Goal: Use online tool/utility: Utilize a website feature to perform a specific function

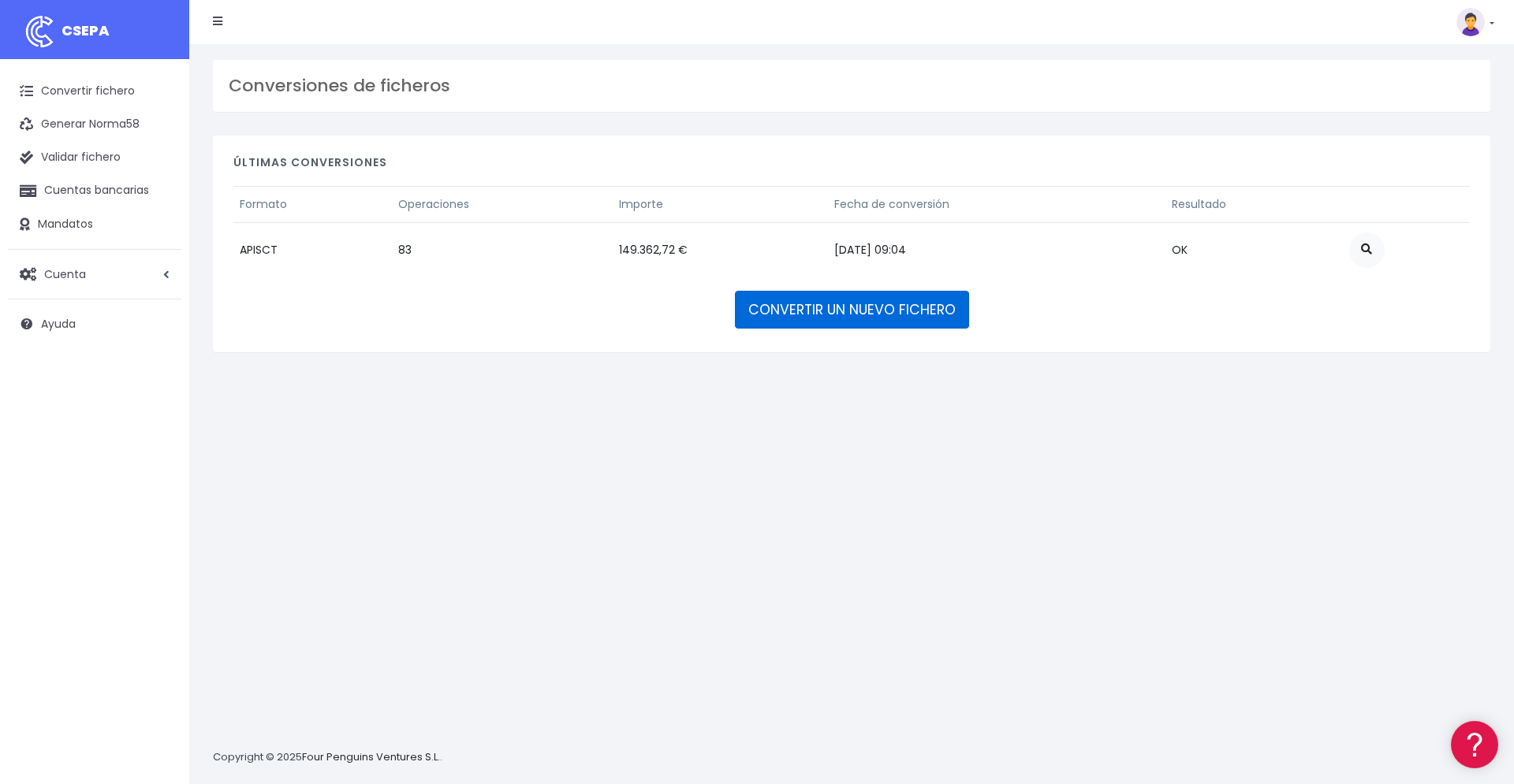
click at [863, 315] on link "CONVERTIR UN NUEVO FICHERO" at bounding box center [852, 310] width 234 height 38
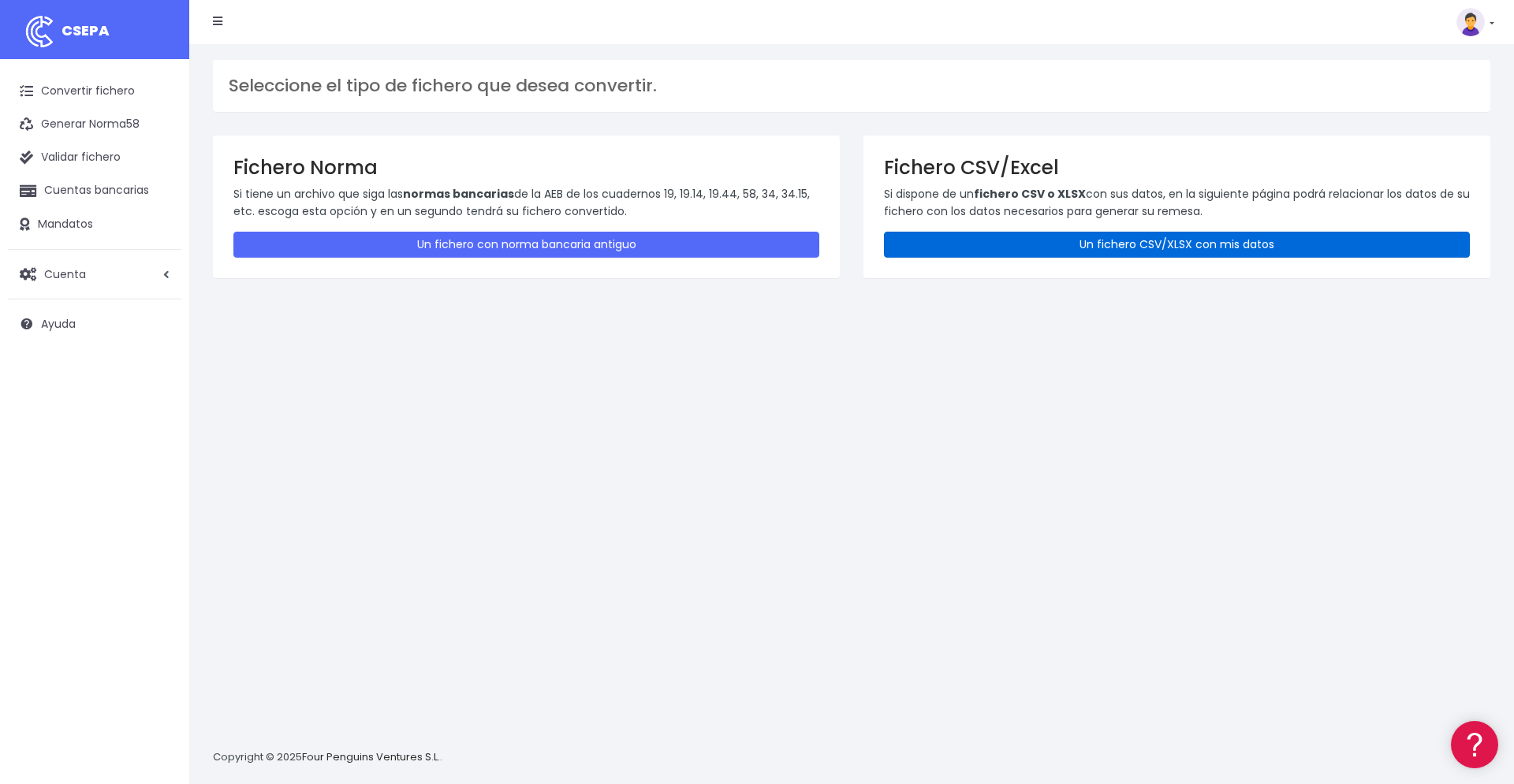
click at [1179, 244] on link "Un fichero CSV/XLSX con mis datos" at bounding box center [1177, 244] width 586 height 26
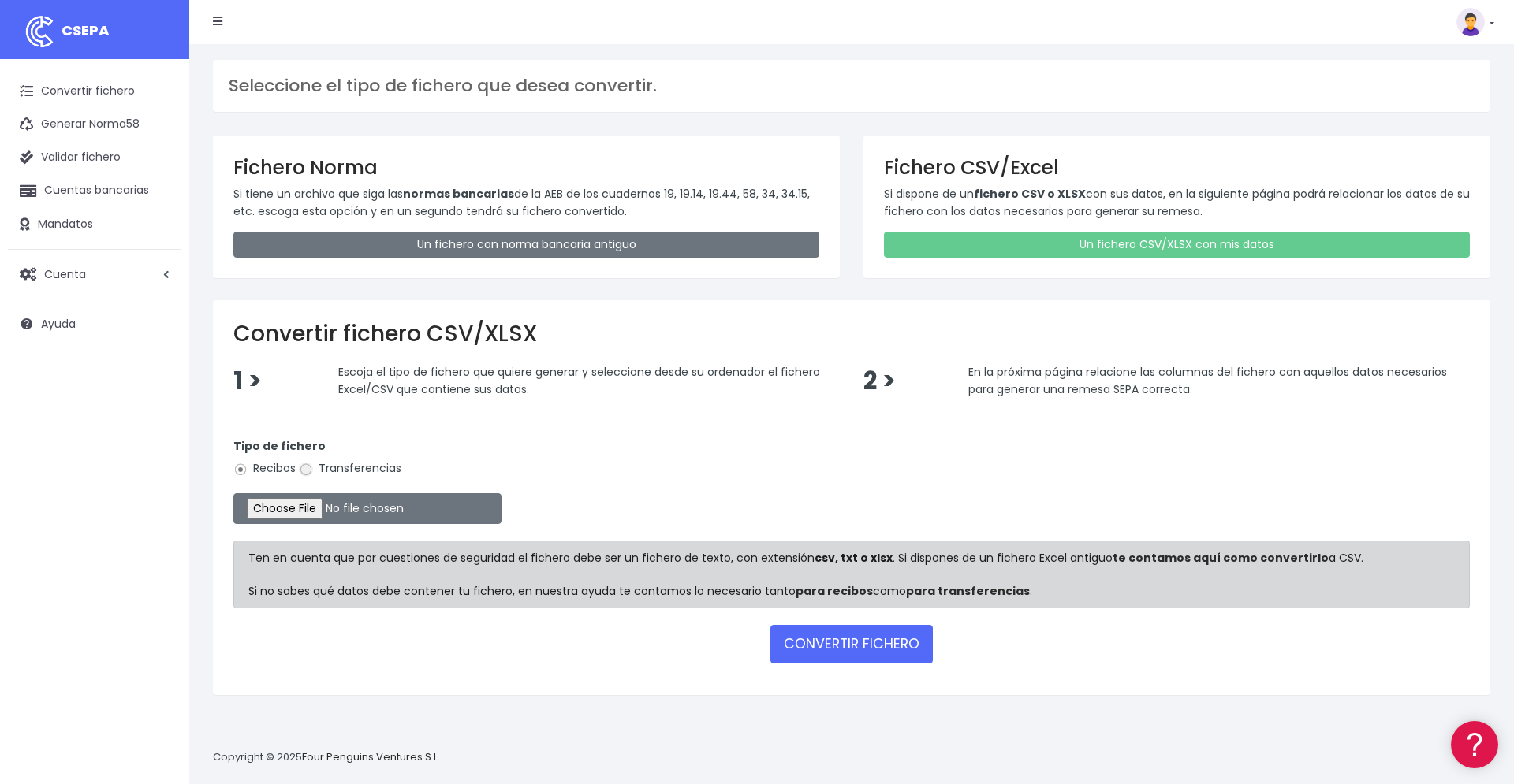
click at [311, 467] on input "Transferencias" at bounding box center [306, 470] width 14 height 14
radio input "true"
click at [279, 522] on form "Tipo de fichero Recibos Transferencias Ten en cuenta que por cuestiones de segu…" at bounding box center [852, 548] width 1237 height 252
click at [281, 509] on input "file" at bounding box center [368, 509] width 268 height 31
type input "C:\fakepath\orden-de-pago_2025-10-06.csv"
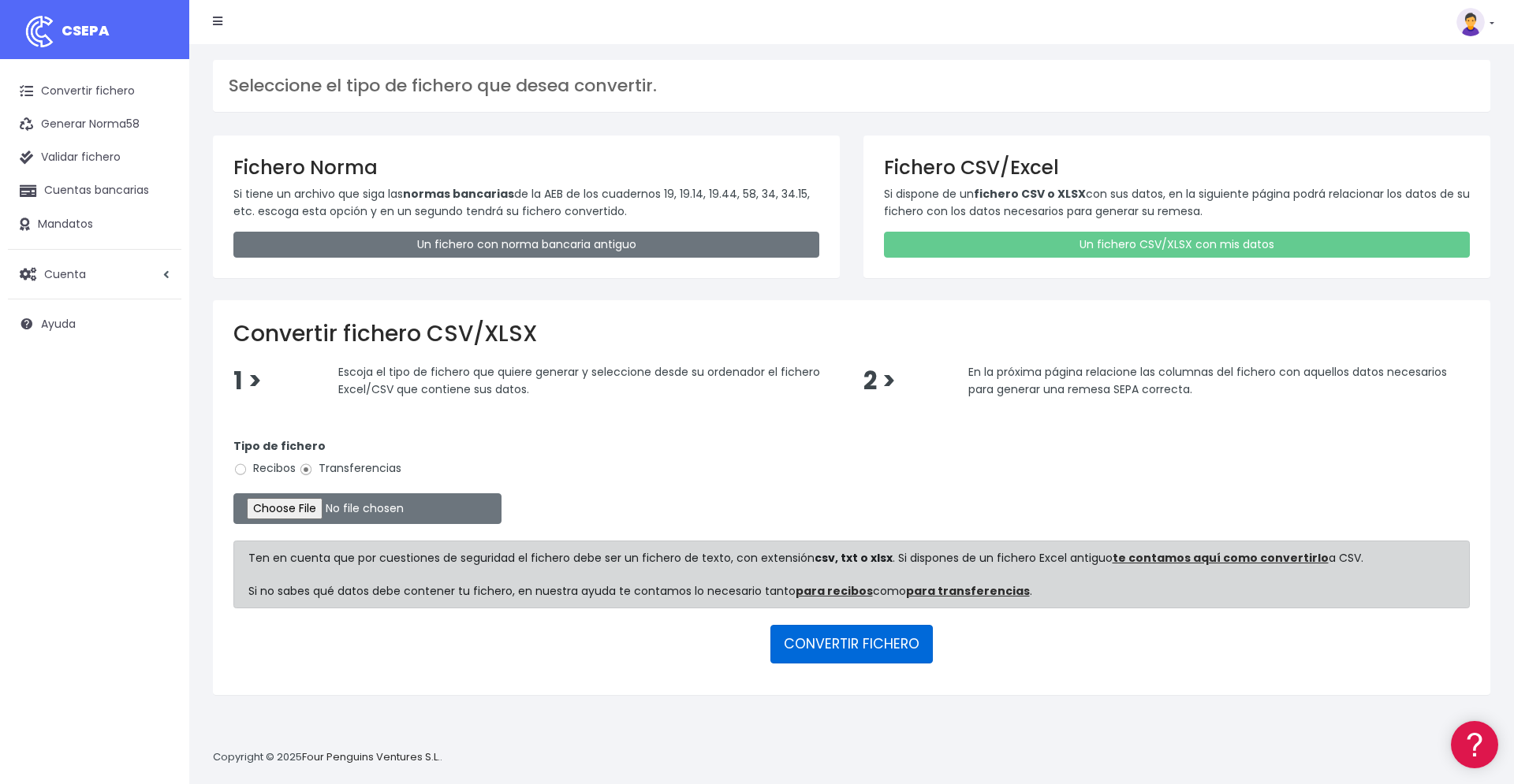
click at [877, 634] on button "CONVERTIR FICHERO" at bounding box center [852, 644] width 163 height 38
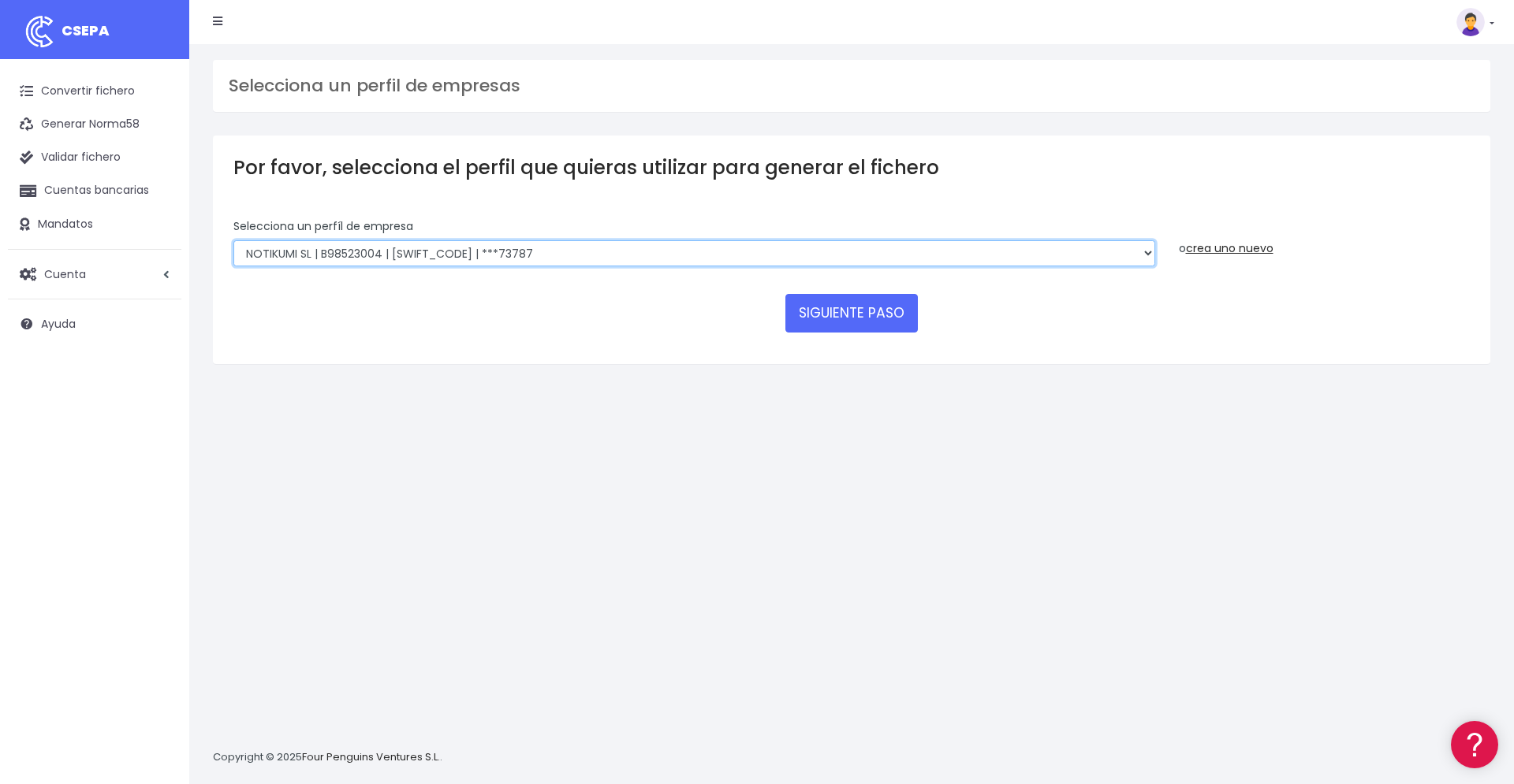
click at [233, 240] on select "NOTIKUMI SL | B98523004 | BSABESBBXXX | ***73787" at bounding box center [694, 254] width 922 height 27
click at [884, 240] on select "NOTIKUMI SL | B98523004 | BSABESBBXXX | ***73787" at bounding box center [694, 254] width 922 height 27
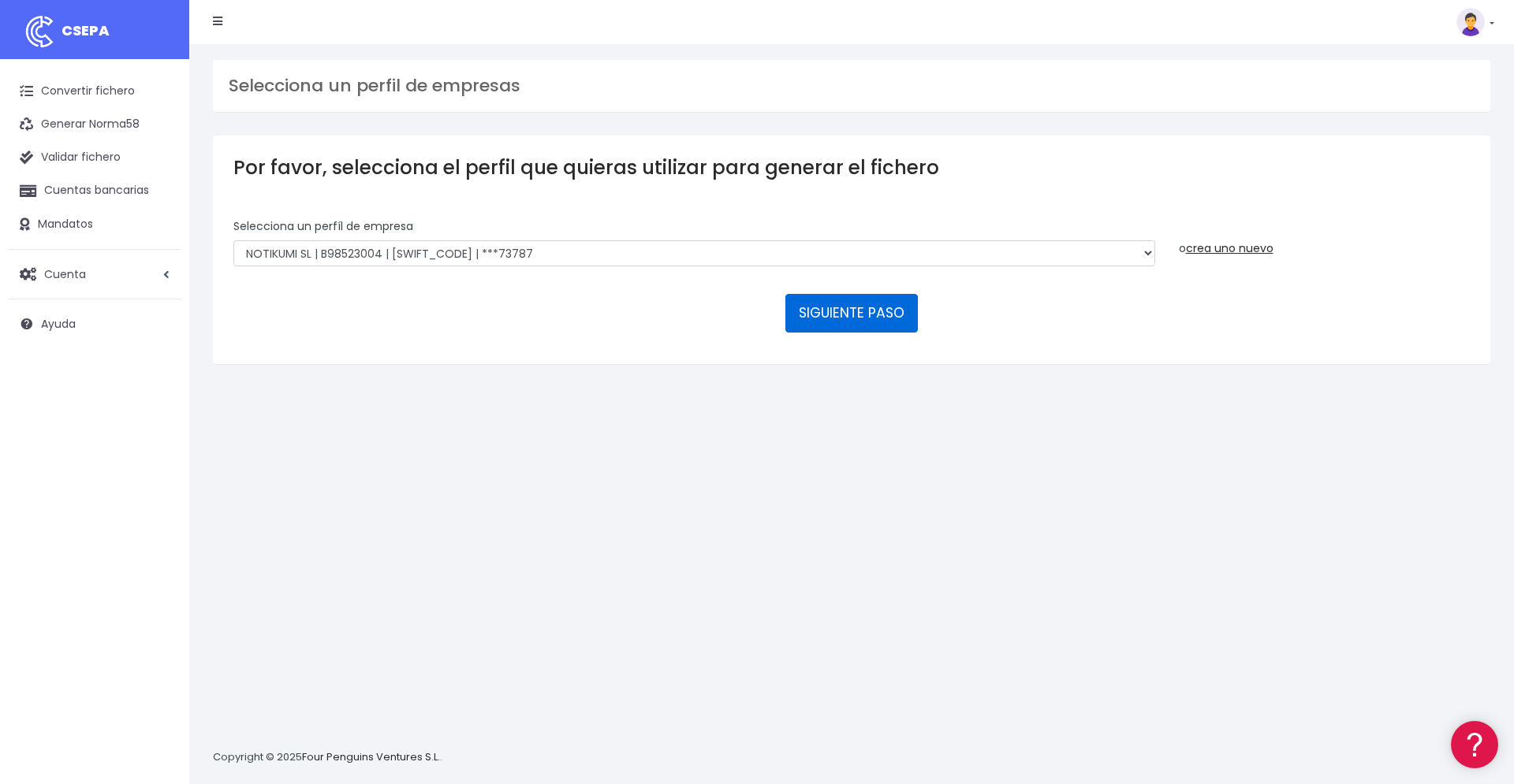
click at [889, 294] on button "SIGUIENTE PASO" at bounding box center [851, 313] width 133 height 38
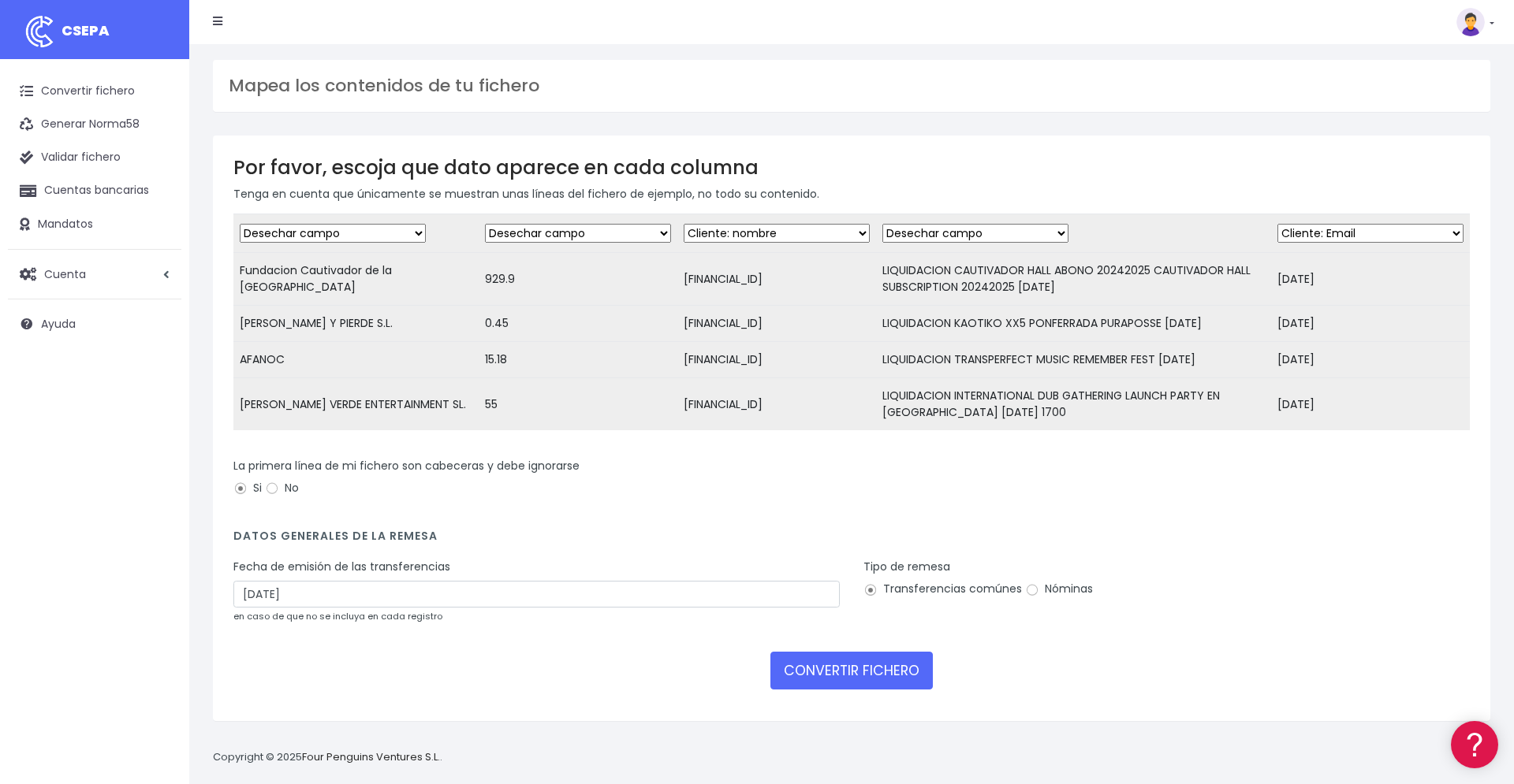
click at [240, 224] on select "Desechar campo Cliente: nombre Cliente: DNI Cliente: Email Cliente: referencia …" at bounding box center [333, 233] width 186 height 19
select select "creditor"
click option "Cliente: nombre" at bounding box center [0, 0] width 0 height 0
click at [550, 249] on td "Desechar campo Cliente: nombre Cliente: DNI Cliente: Email Cliente: referencia …" at bounding box center [578, 233] width 198 height 39
select select "amount"
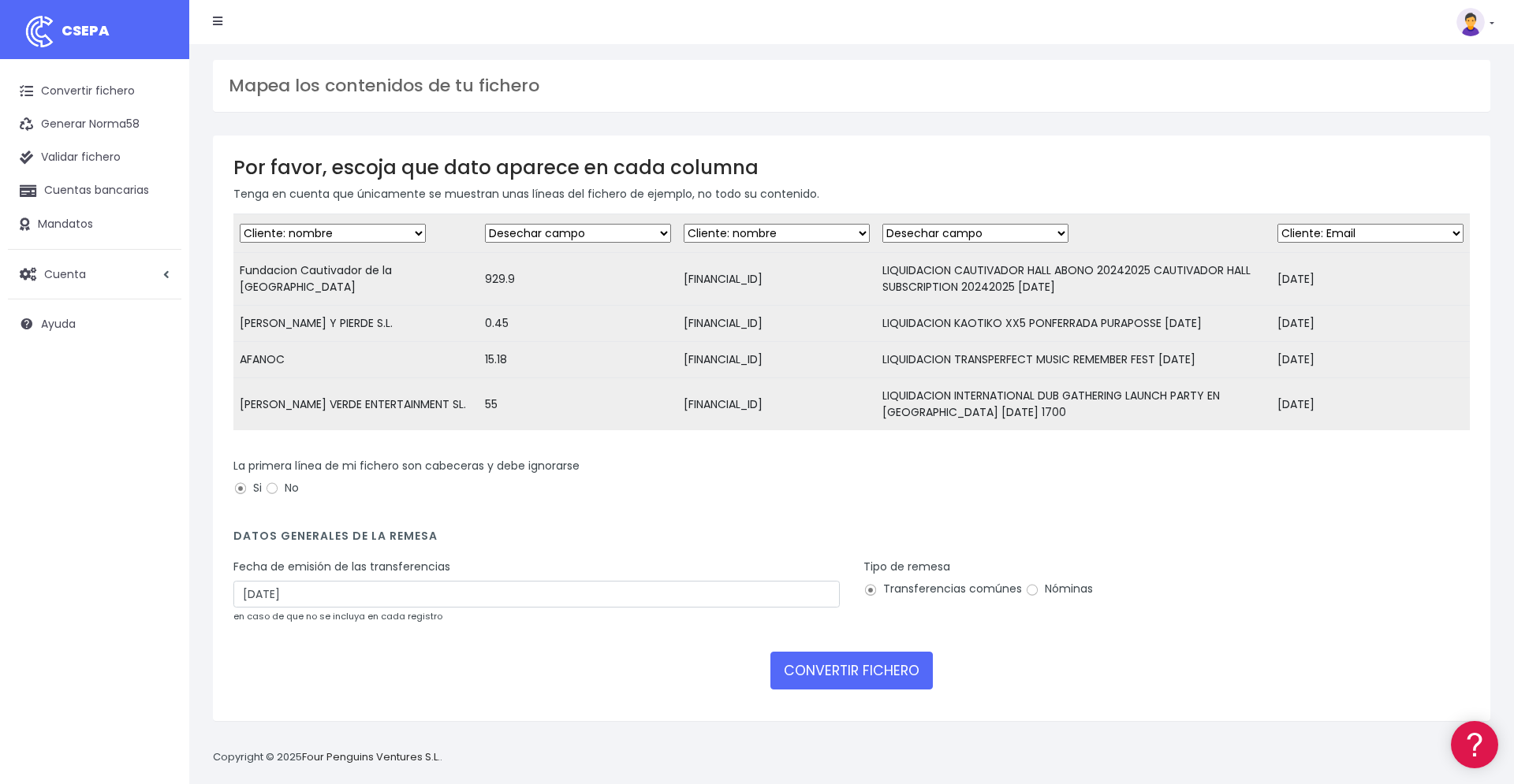
click option "Transferencia: importe" at bounding box center [0, 0] width 0 height 0
click at [240, 224] on select "Desechar campo Cliente: nombre Cliente: DNI Cliente: Email Cliente: referencia …" at bounding box center [333, 233] width 186 height 19
click at [407, 238] on select "Desechar campo Cliente: nombre Cliente: DNI Cliente: Email Cliente: referencia …" at bounding box center [333, 233] width 186 height 19
click at [684, 224] on select "Desechar campo Cliente: nombre Cliente: DNI Cliente: Email Cliente: referencia …" at bounding box center [776, 233] width 186 height 19
select select "iban"
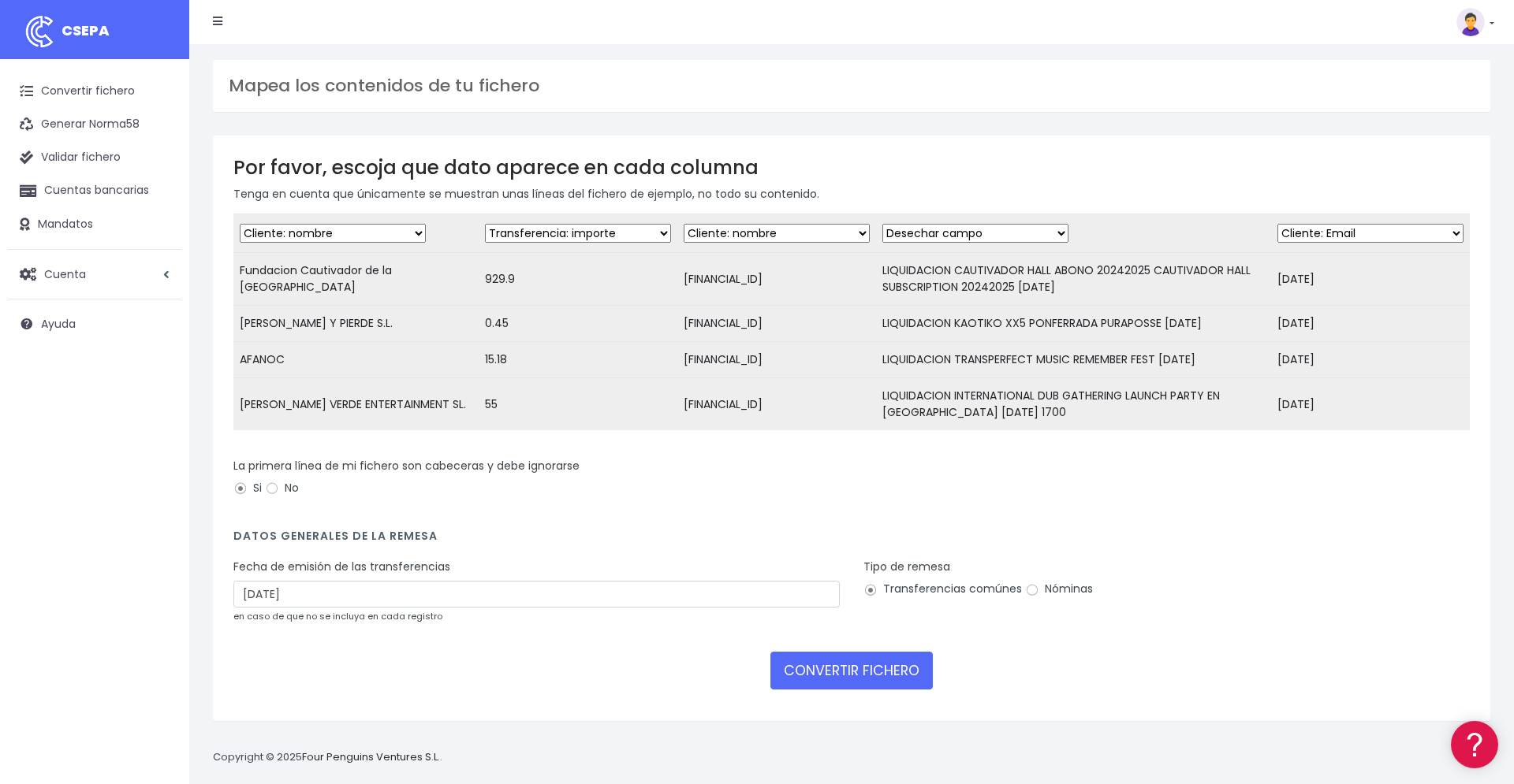
click option "Cuenta bancaria: IBAN" at bounding box center [0, 0] width 0 height 0
click at [883, 224] on select "Desechar campo Cliente: nombre Cliente: DNI Cliente: Email Cliente: referencia …" at bounding box center [976, 233] width 186 height 19
select select "description"
click option "Transferencia: descripción" at bounding box center [0, 0] width 0 height 0
click at [1323, 224] on td "Desechar campo Cliente: nombre Cliente: DNI Cliente: Email Cliente: referencia …" at bounding box center [1370, 233] width 198 height 39
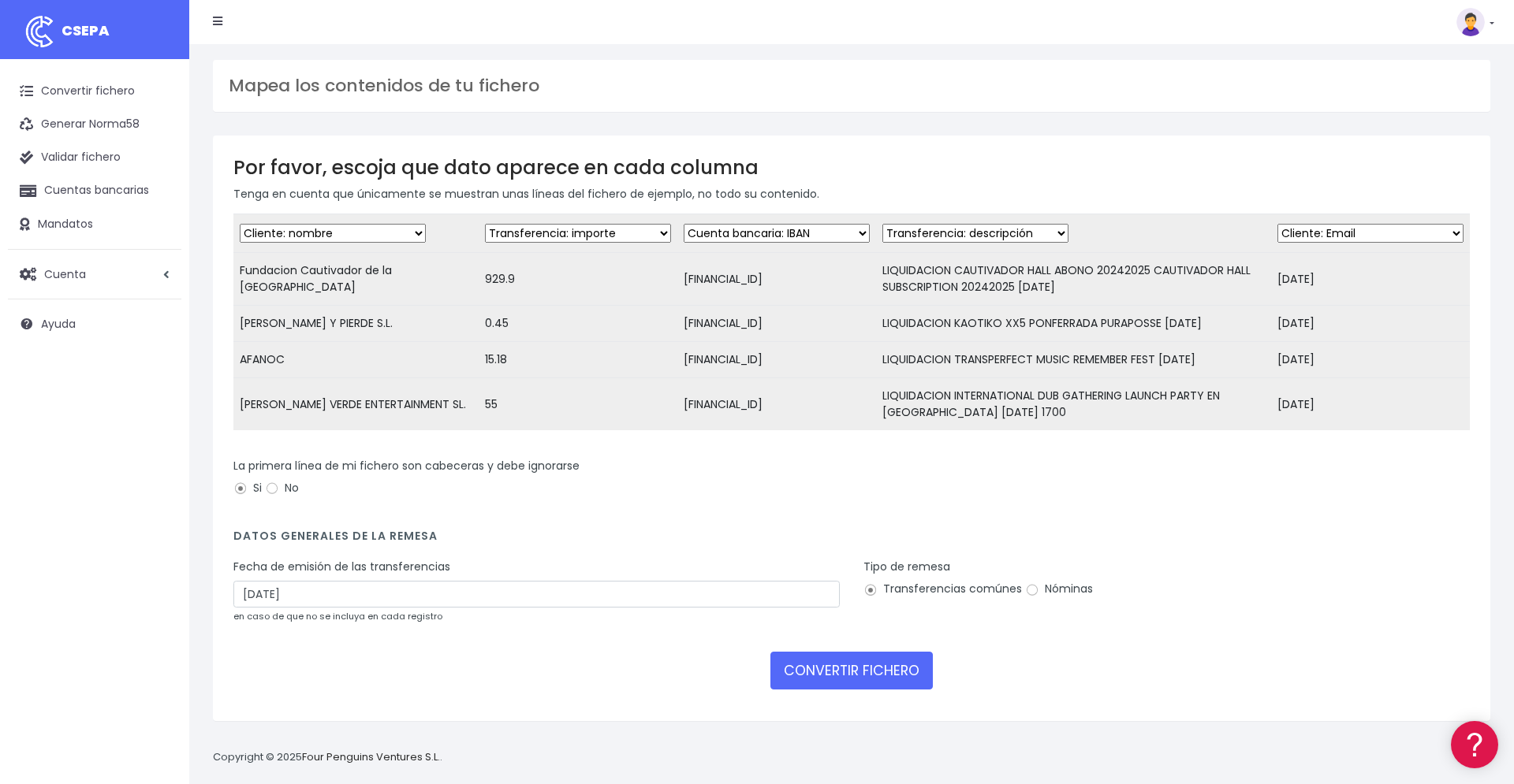
select select "date"
click option "Transferencia: fecha de cargo" at bounding box center [0, 0] width 0 height 0
click at [273, 494] on input "No" at bounding box center [272, 489] width 14 height 14
radio input "true"
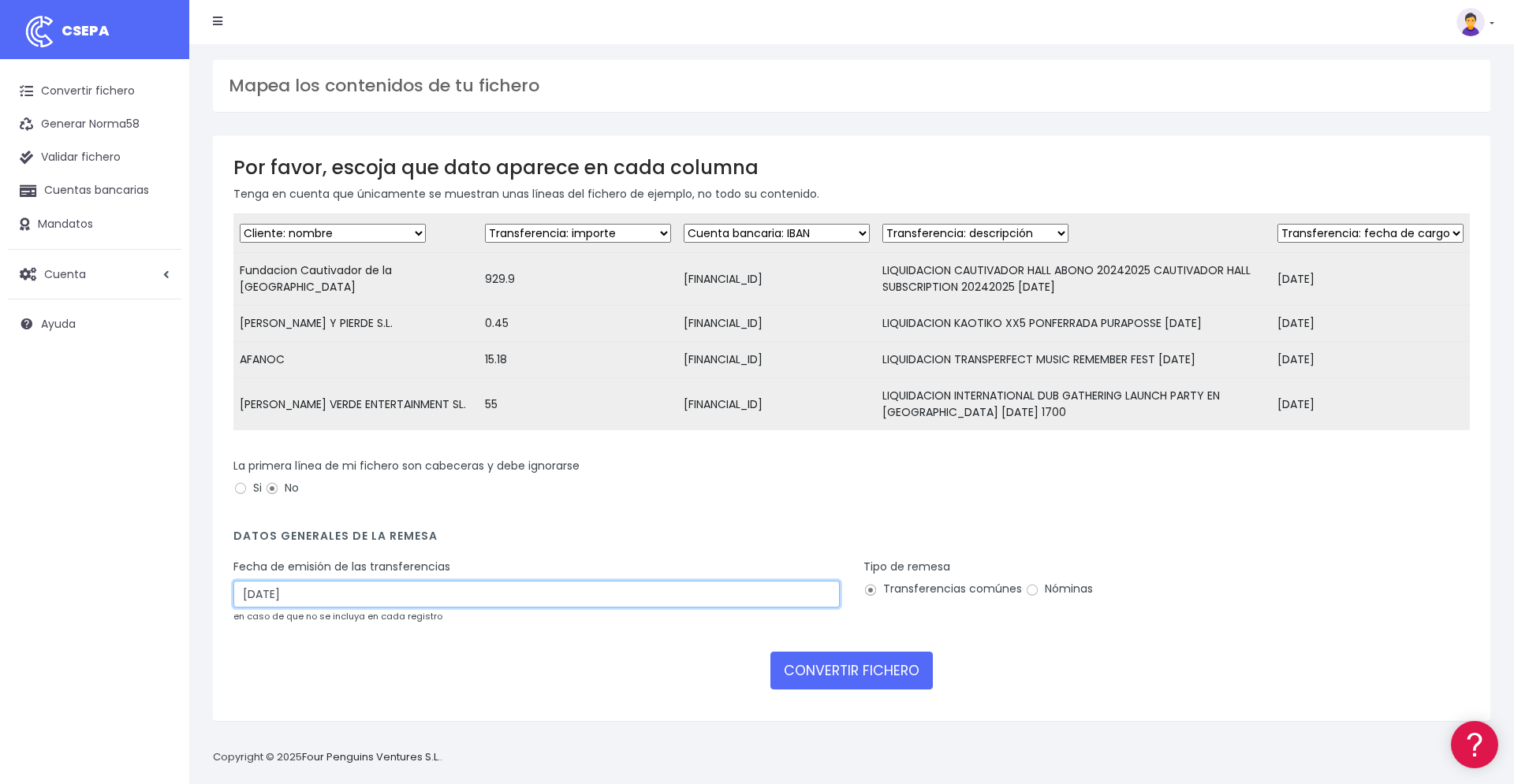
click at [486, 603] on input "08/10/2025" at bounding box center [537, 594] width 607 height 27
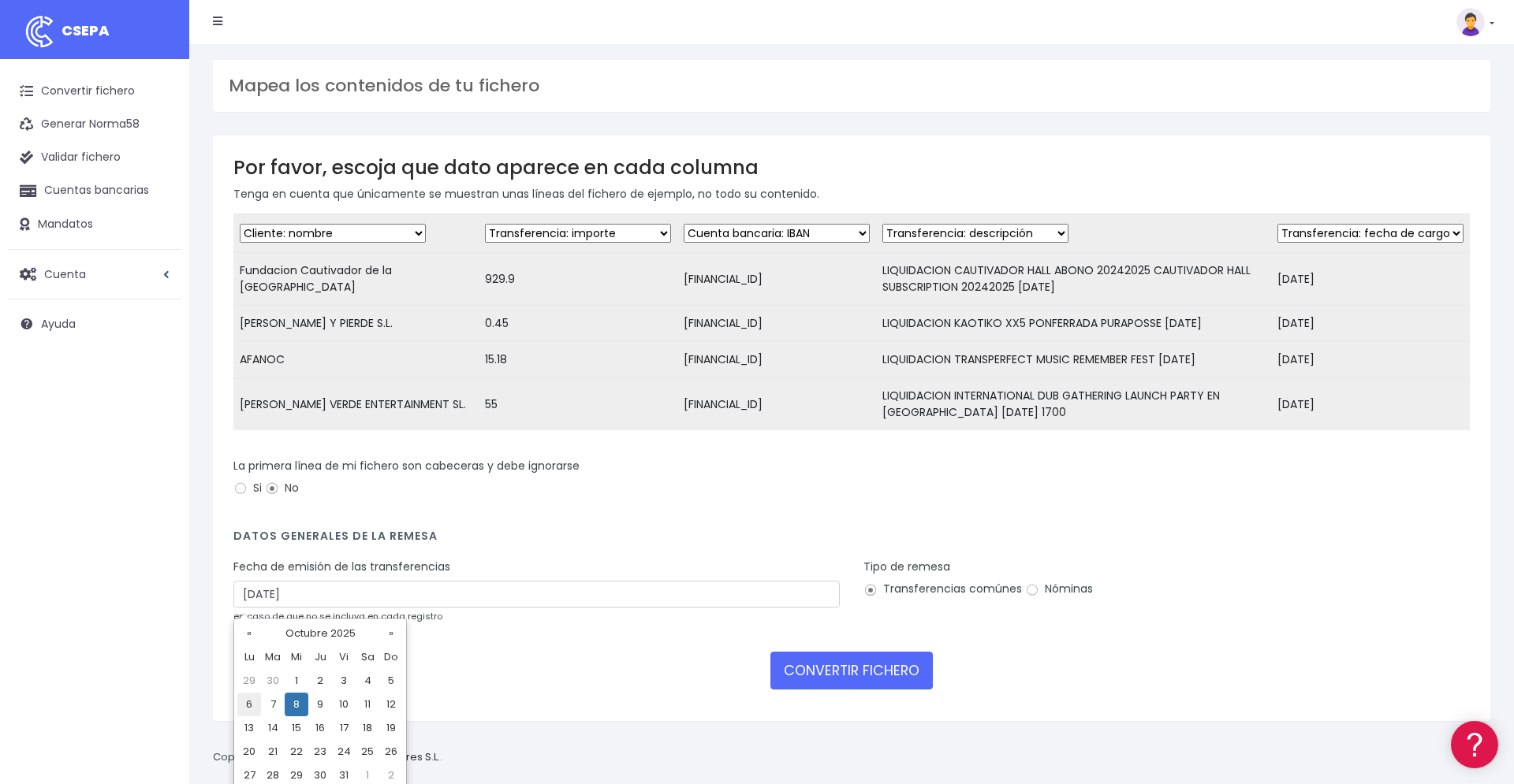
click at [257, 704] on td "6" at bounding box center [249, 705] width 24 height 24
type input "06/10/2025"
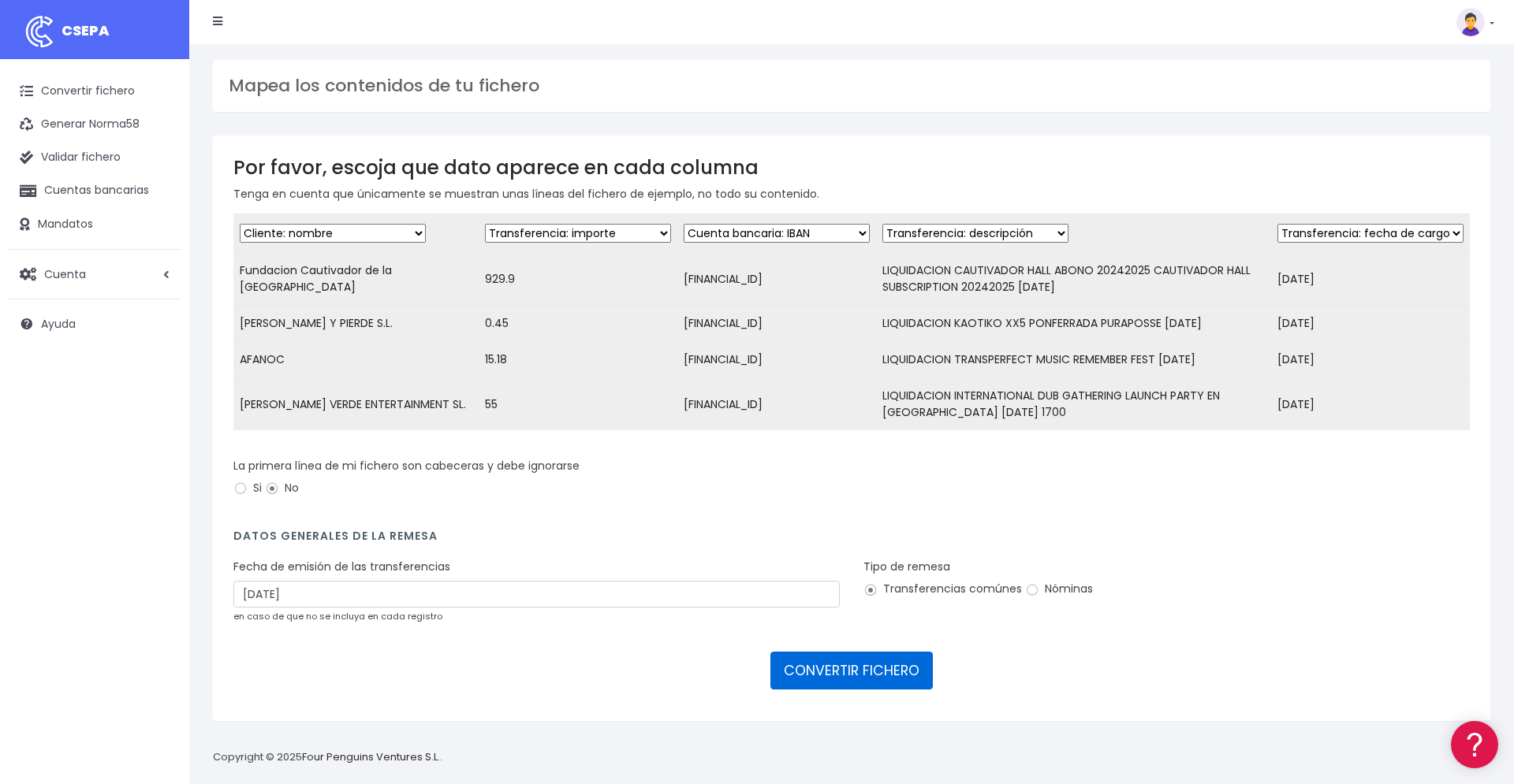
click at [865, 674] on button "CONVERTIR FICHERO" at bounding box center [852, 671] width 163 height 38
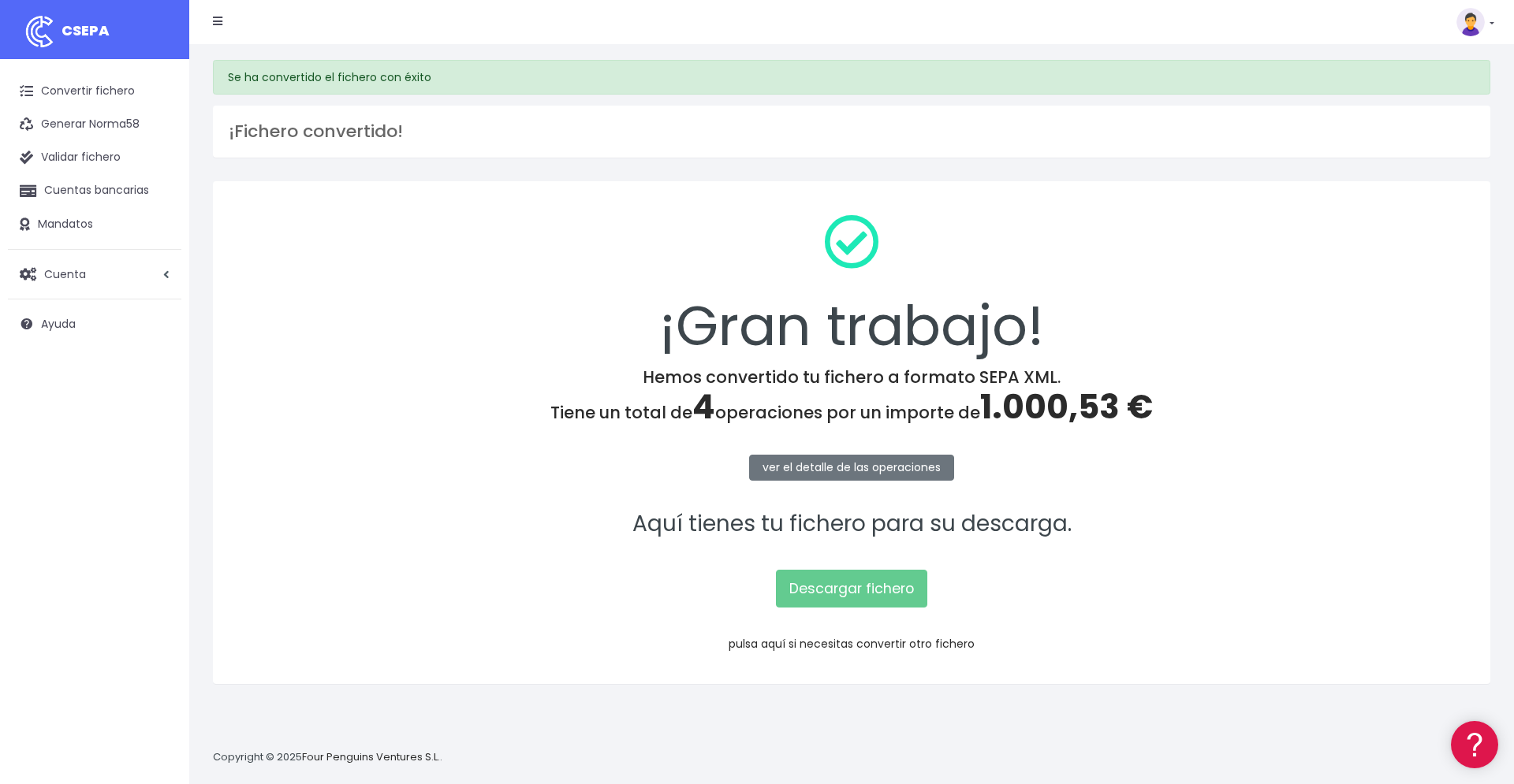
click at [879, 636] on link "pulsa aquí si necesitas convertir otro fichero" at bounding box center [852, 644] width 246 height 16
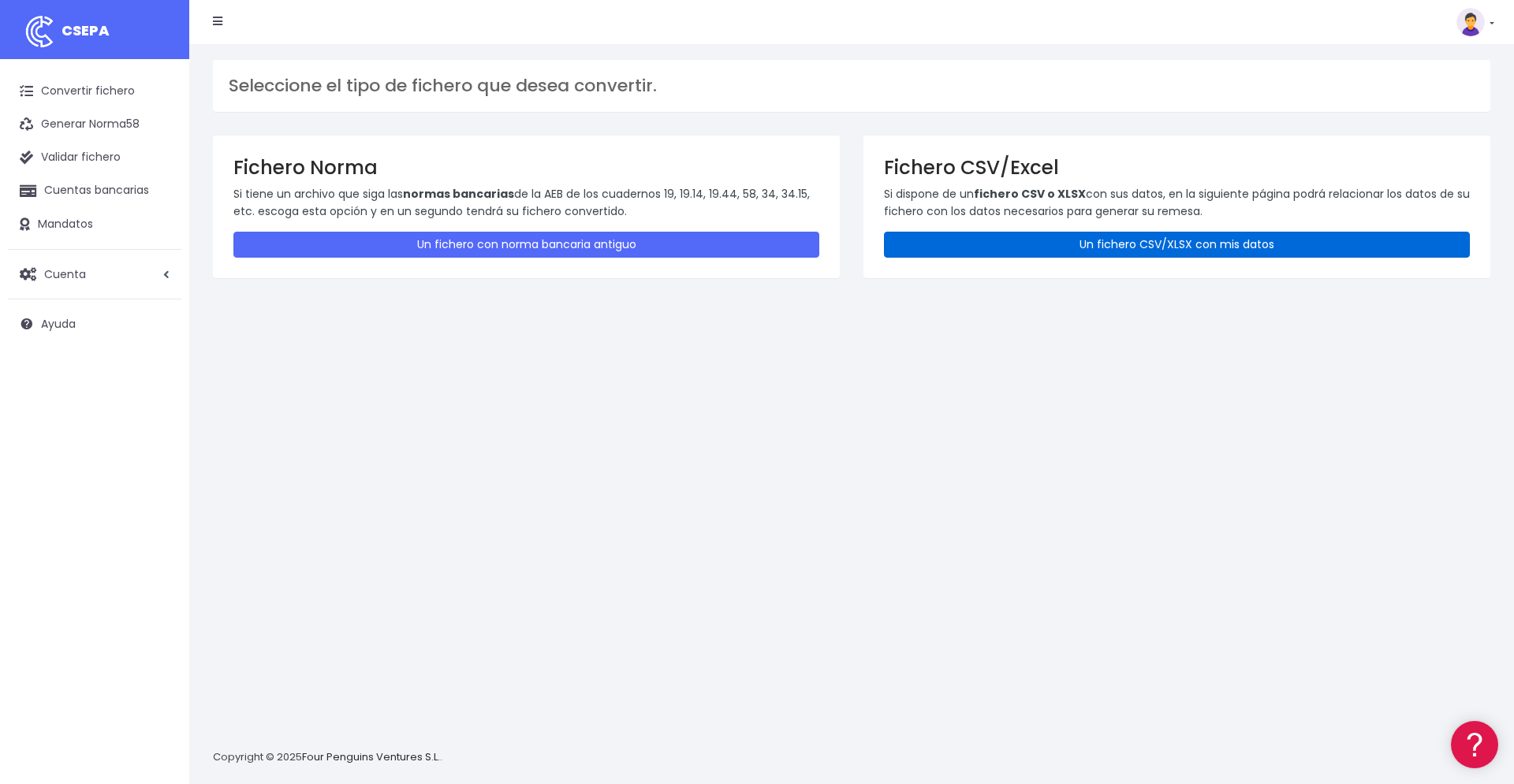
click at [997, 238] on link "Un fichero CSV/XLSX con mis datos" at bounding box center [1177, 244] width 586 height 26
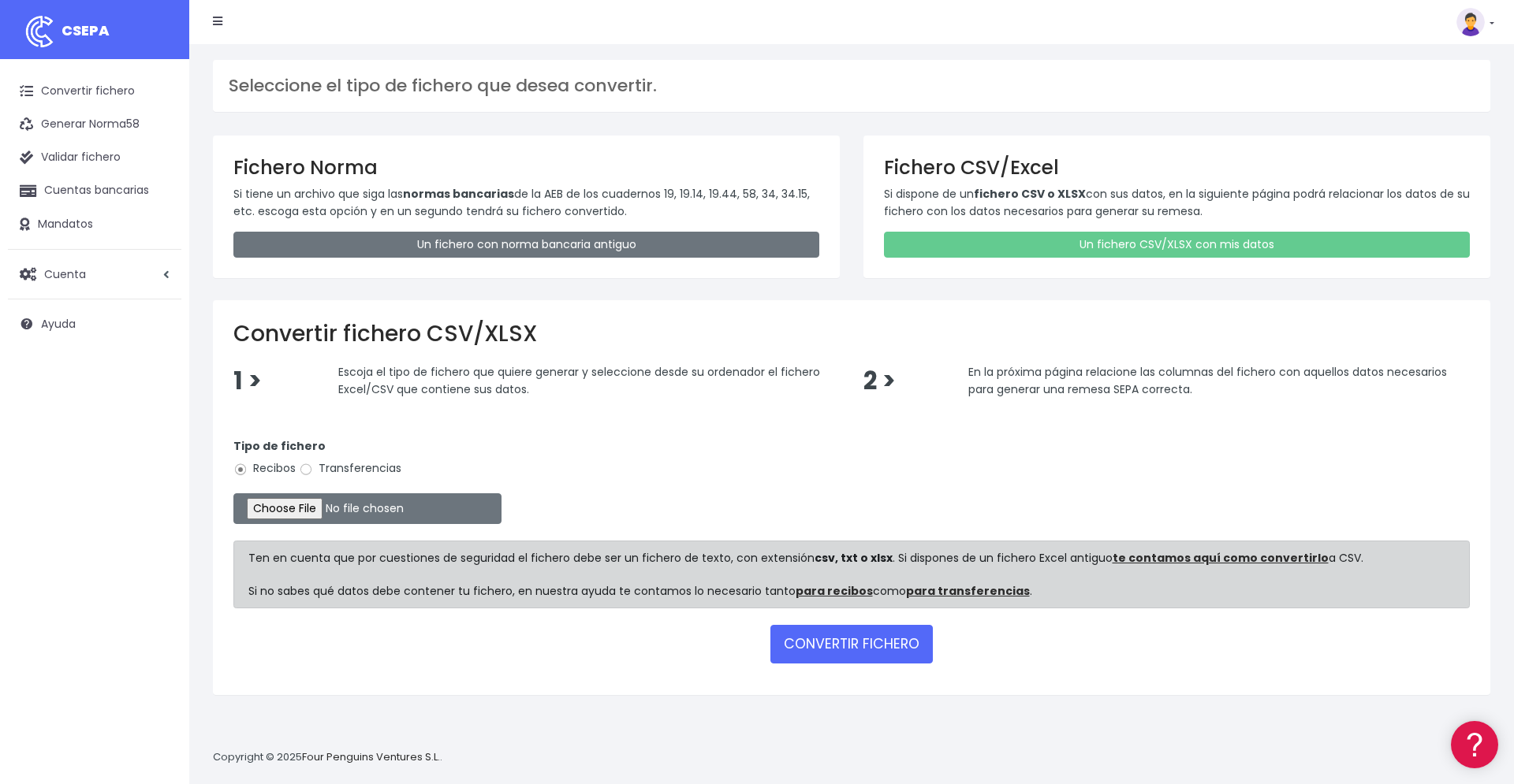
click at [356, 475] on label "Transferencias" at bounding box center [350, 468] width 102 height 17
click at [313, 475] on input "Transferencias" at bounding box center [306, 470] width 14 height 14
radio input "true"
click at [275, 509] on input "file" at bounding box center [368, 509] width 268 height 31
type input "C:\fakepath\orden-de-pago_2025-10-06.csv"
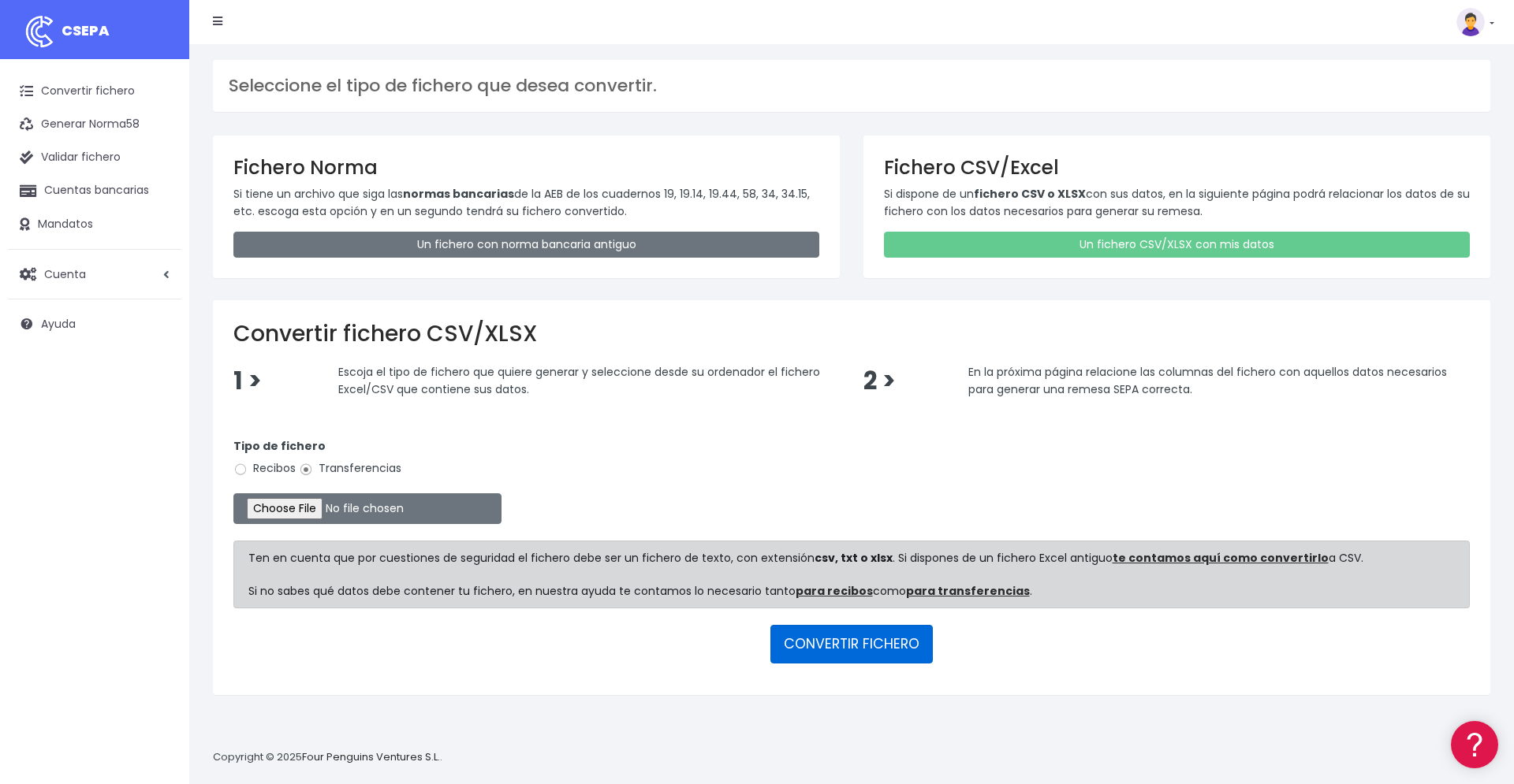
click at [875, 642] on button "CONVERTIR FICHERO" at bounding box center [852, 644] width 163 height 38
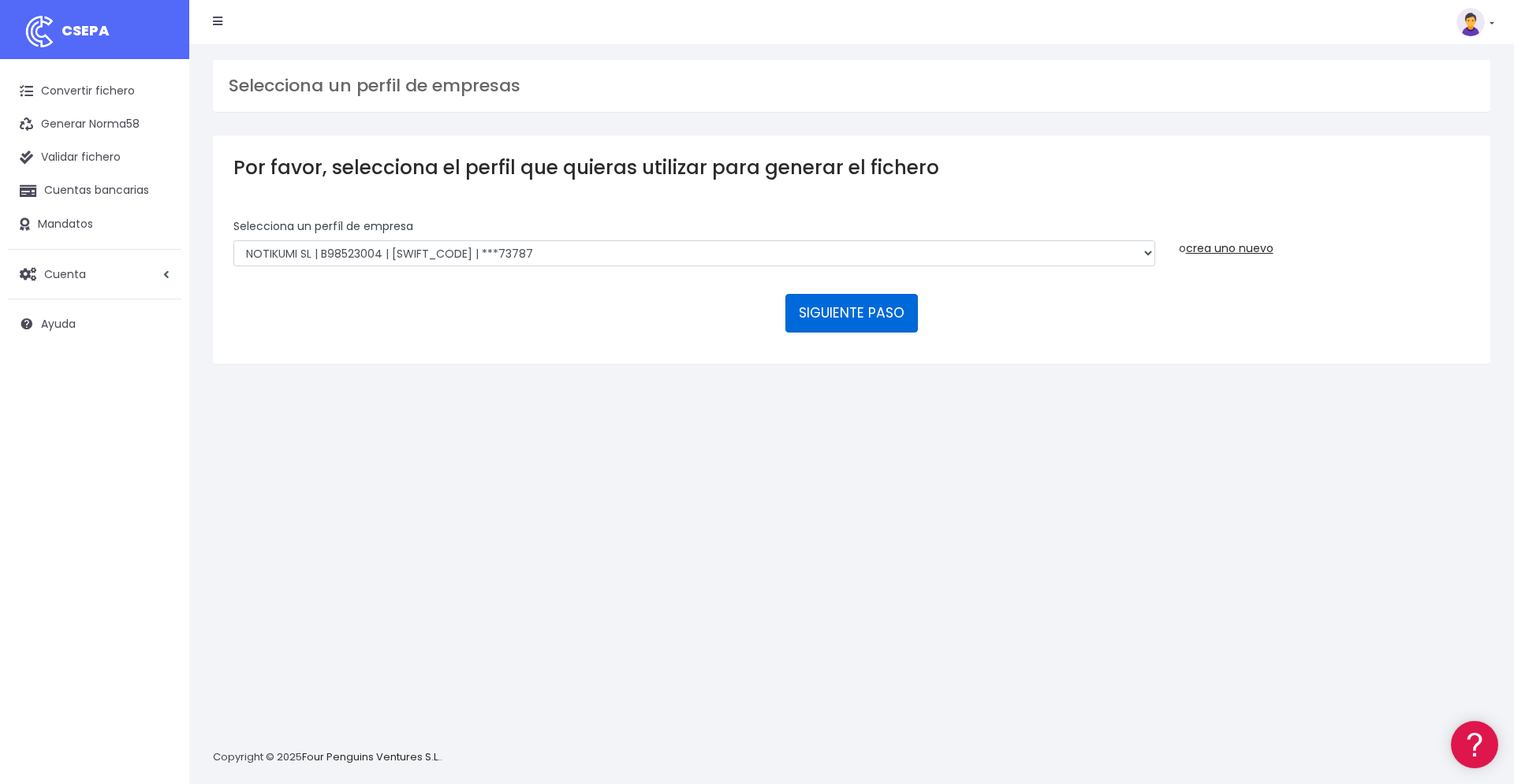
click at [839, 294] on button "SIGUIENTE PASO" at bounding box center [851, 313] width 133 height 38
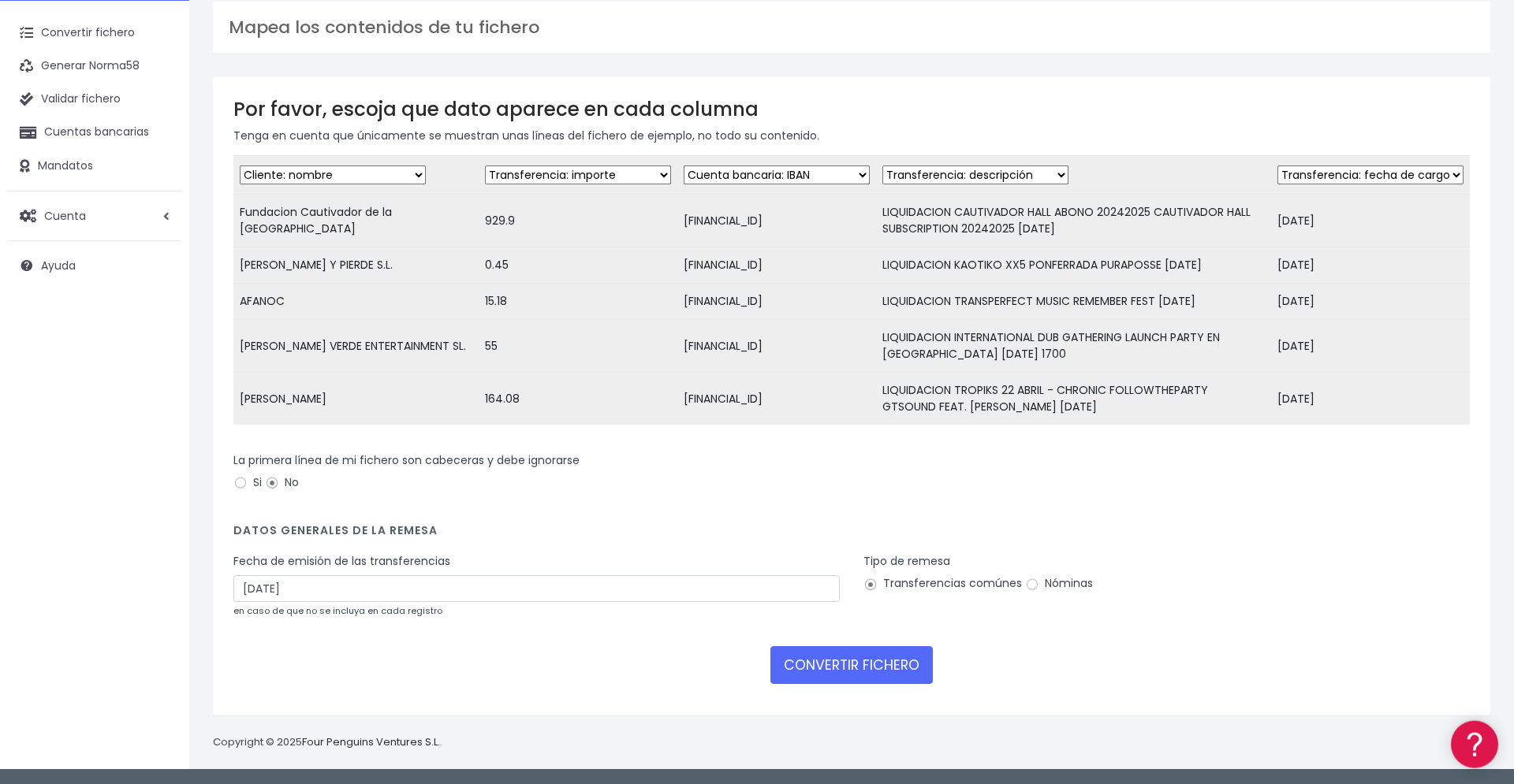
scroll to position [60, 0]
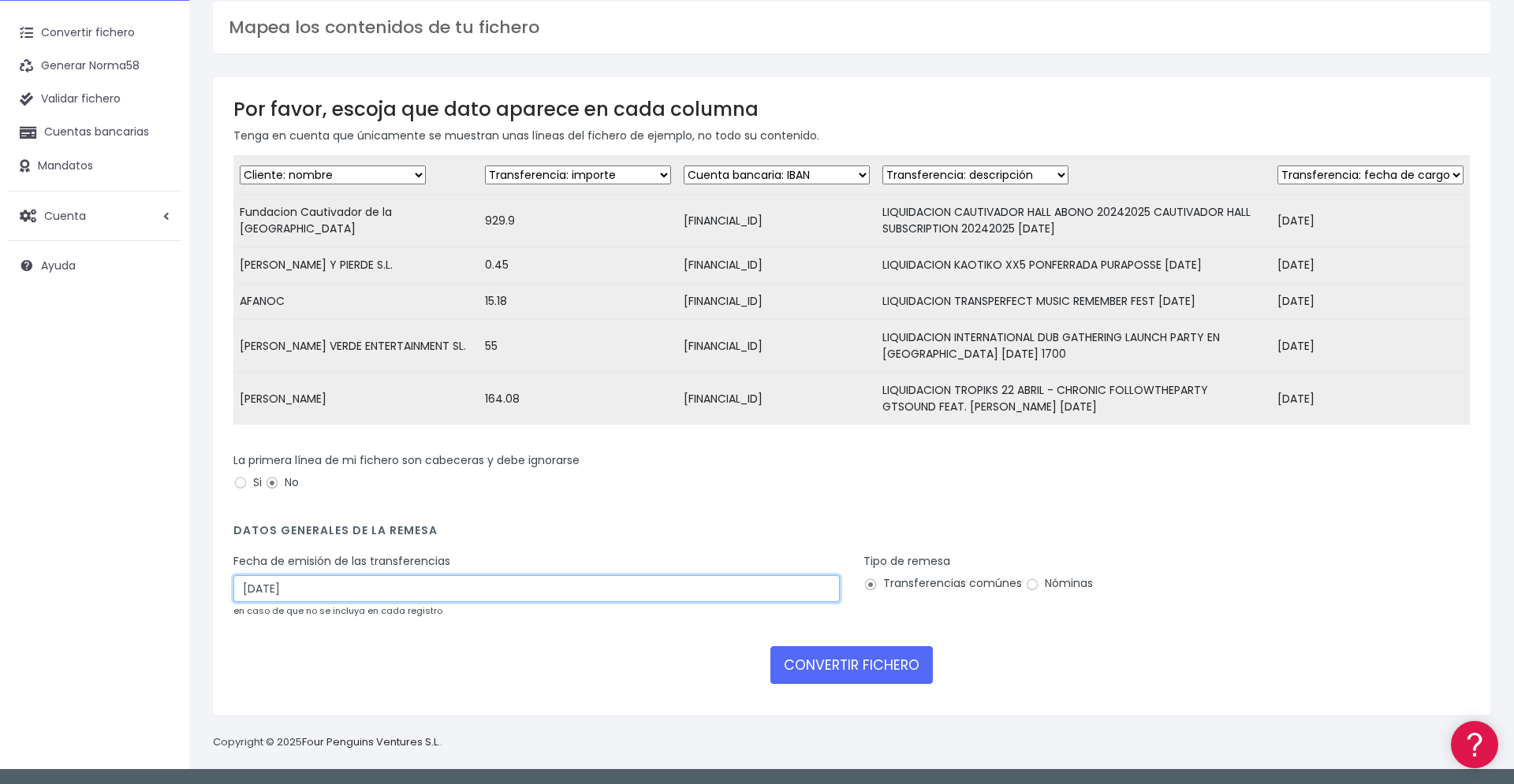
click at [756, 589] on input "[DATE]" at bounding box center [537, 589] width 607 height 27
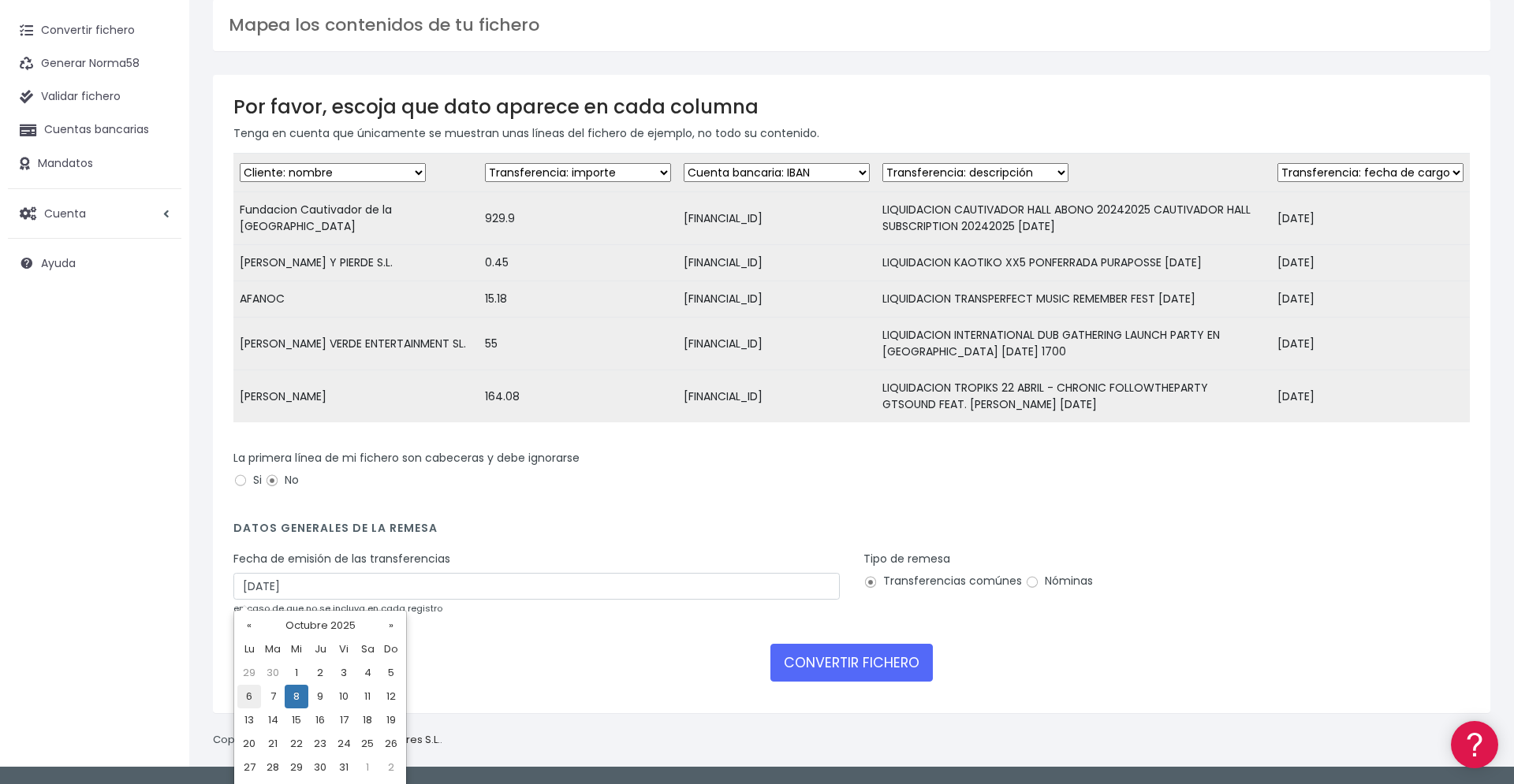
click at [252, 692] on td "6" at bounding box center [249, 697] width 24 height 24
type input "[DATE]"
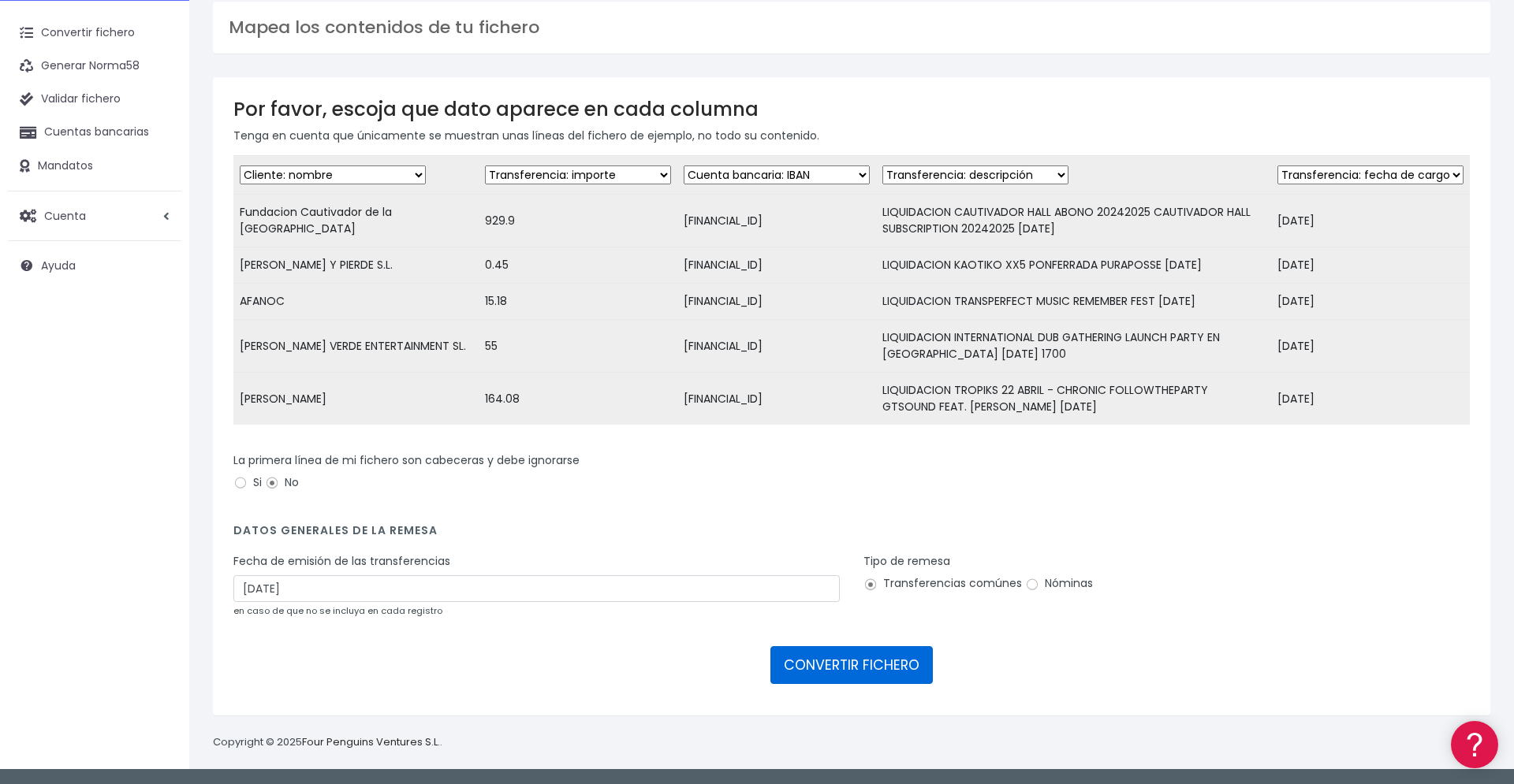
click at [853, 671] on button "CONVERTIR FICHERO" at bounding box center [852, 666] width 163 height 38
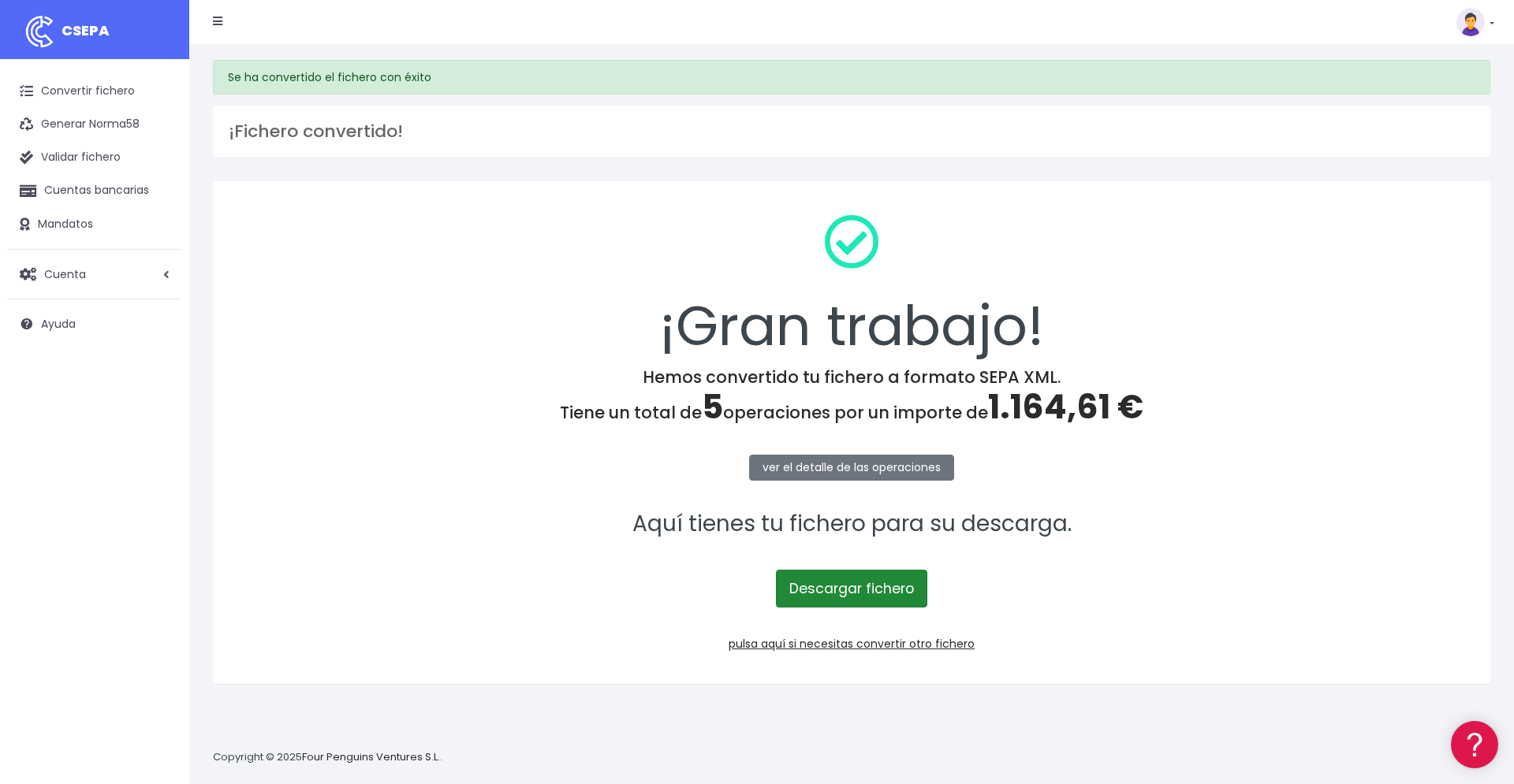
click at [888, 591] on link "Descargar fichero" at bounding box center [852, 589] width 152 height 38
click at [795, 205] on div "¡Gran trabajo!" at bounding box center [852, 284] width 1237 height 166
